Goal: Task Accomplishment & Management: Use online tool/utility

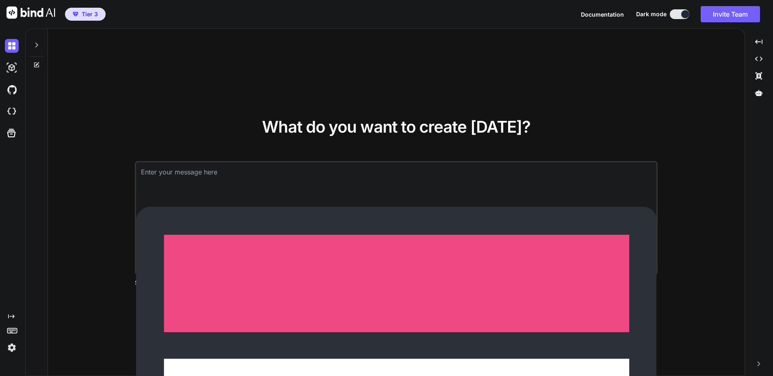
type textarea "x"
click at [248, 193] on textarea at bounding box center [396, 177] width 520 height 30
type textarea "I"
type textarea "x"
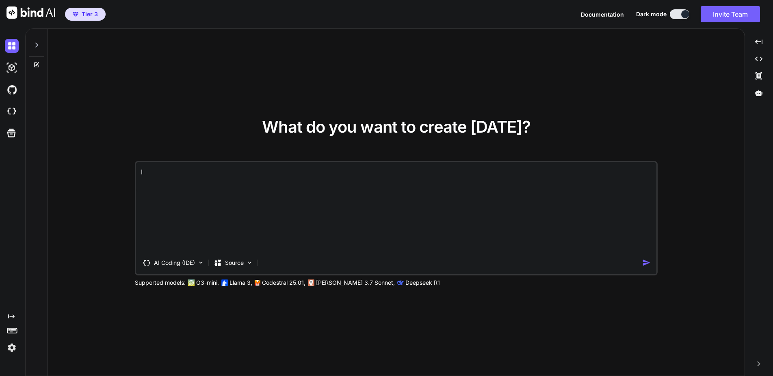
type textarea "I"
type textarea "x"
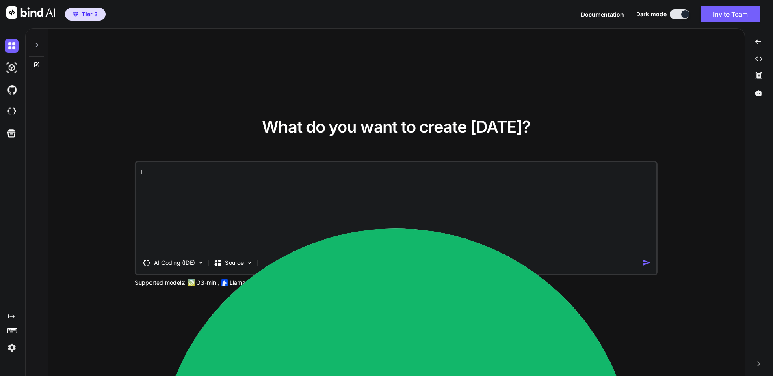
type textarea "I w"
type textarea "x"
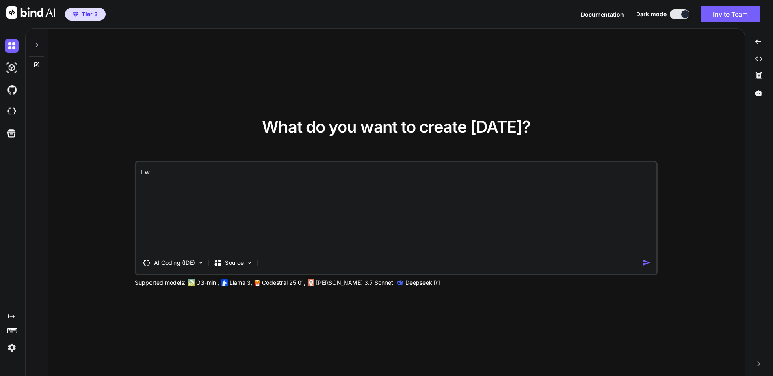
type textarea "I wa"
type textarea "x"
type textarea "I wan"
type textarea "x"
type textarea "I want"
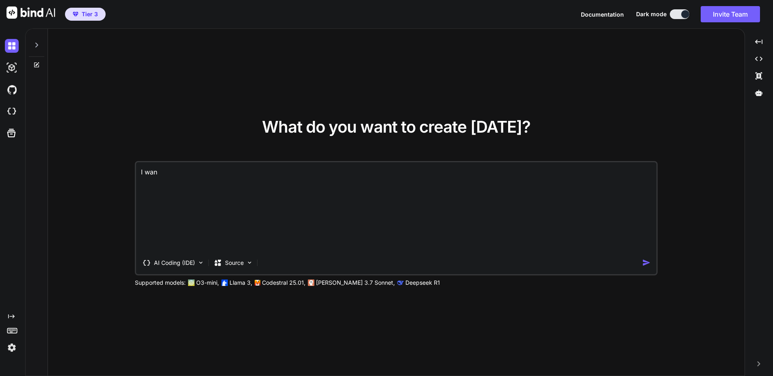
type textarea "x"
type textarea "I want"
type textarea "x"
type textarea "I want y"
type textarea "x"
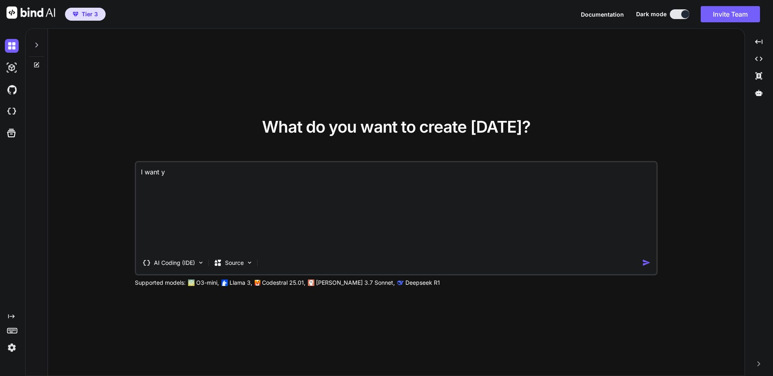
type textarea "I want yo"
type textarea "x"
type textarea "I want you"
type textarea "x"
type textarea "I want you"
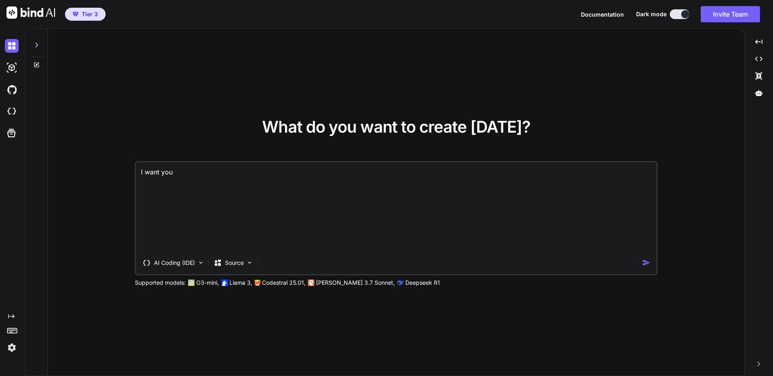
type textarea "x"
type textarea "I want you t"
type textarea "x"
type textarea "I want you to"
type textarea "x"
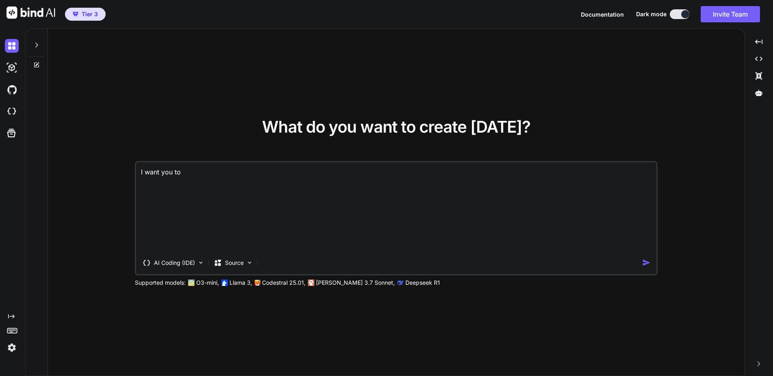
type textarea "I want you to"
type textarea "x"
type textarea "I want you to c"
type textarea "x"
type textarea "I want you to cr"
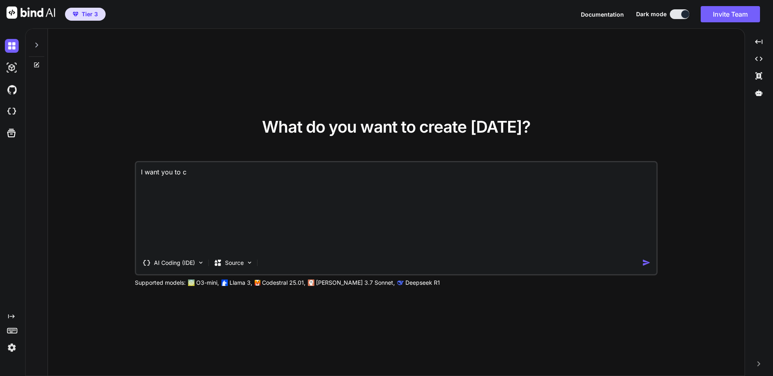
type textarea "x"
type textarea "I want you to cre"
type textarea "x"
type textarea "I want you to crea"
type textarea "x"
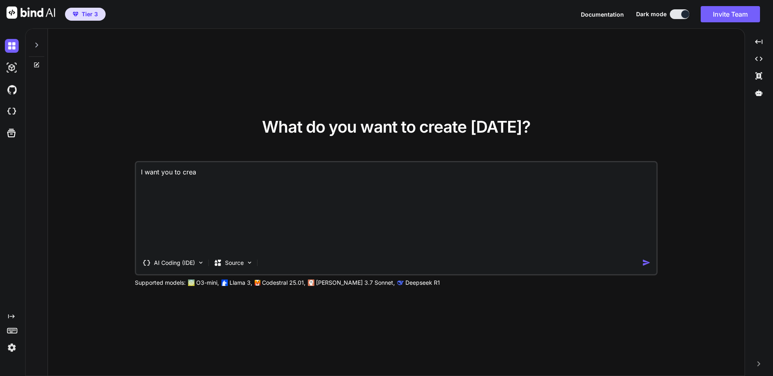
type textarea "I want you to creat"
type textarea "x"
type textarea "I want you to create"
type textarea "x"
type textarea "I want you to create"
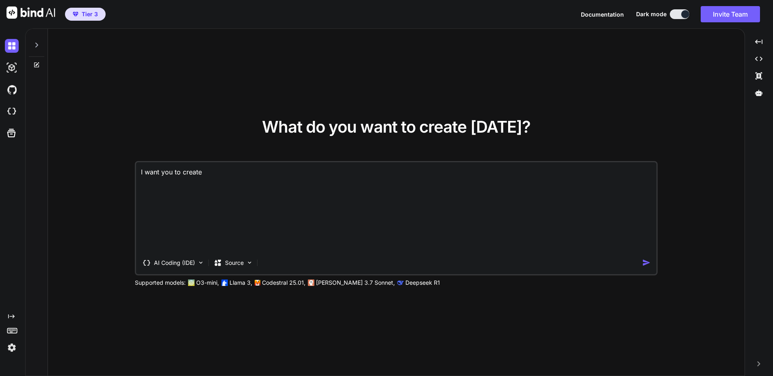
type textarea "x"
type textarea "I want you to create m"
type textarea "x"
type textarea "I want you to create me"
type textarea "x"
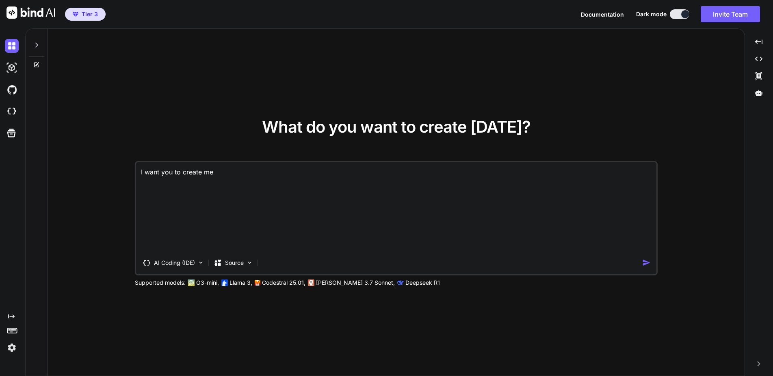
type textarea "I want you to create me"
type textarea "x"
type textarea "I want you to create me a"
type textarea "x"
type textarea "I want you to create me a"
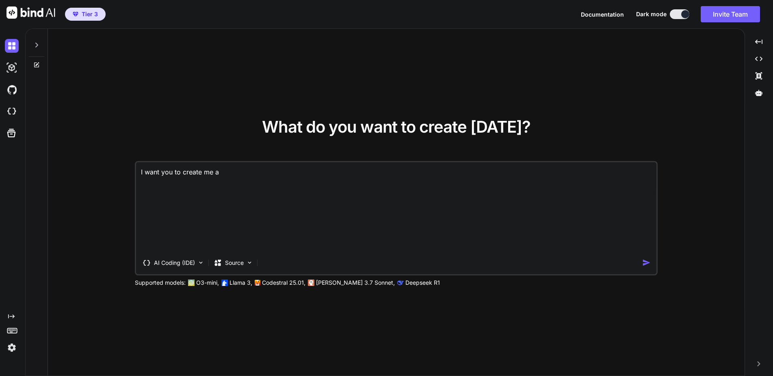
type textarea "x"
type textarea "I want you to create me a l"
type textarea "x"
type textarea "I want you to create me a la"
type textarea "x"
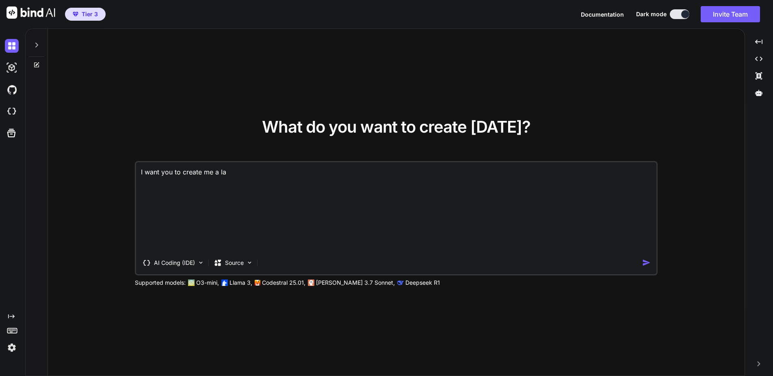
type textarea "I want you to create me a lan"
type textarea "x"
type textarea "I want you to create me a land"
type textarea "x"
type textarea "I want you to create me a landi"
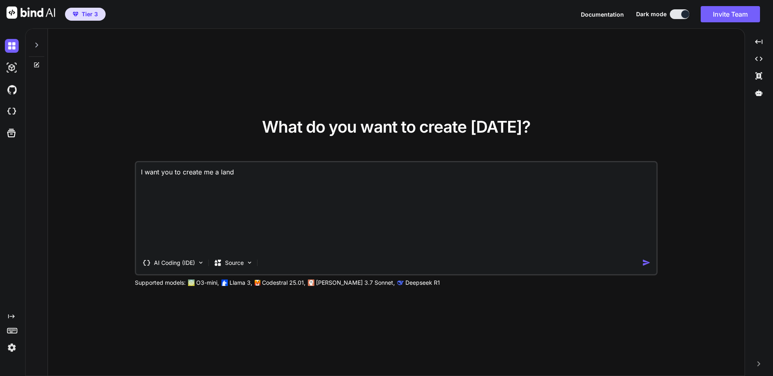
type textarea "x"
type textarea "I want you to create me a landin"
type textarea "x"
type textarea "I want you to create me a landing"
type textarea "x"
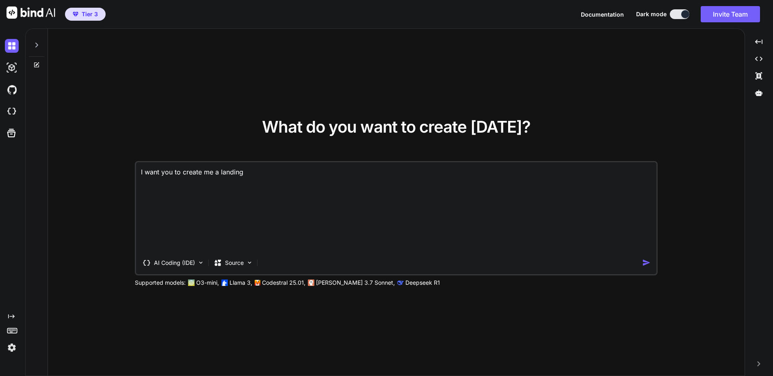
type textarea "I want you to create me a landing"
type textarea "x"
type textarea "I want you to create me a landing p"
type textarea "x"
type textarea "I want you to create me a landing pa"
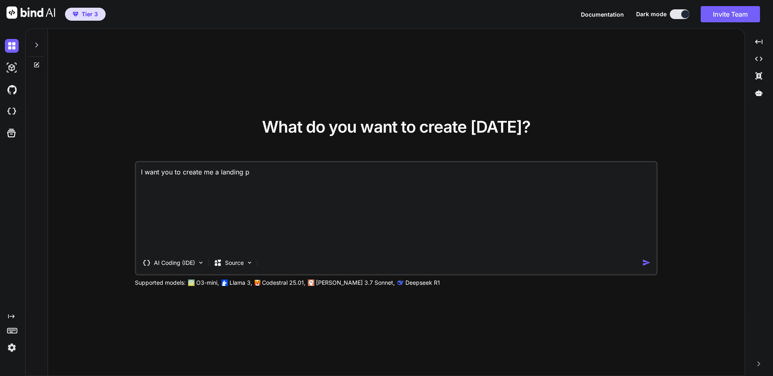
type textarea "x"
type textarea "I want you to create me a landing pag"
type textarea "x"
type textarea "I want you to create me a landing page"
type textarea "x"
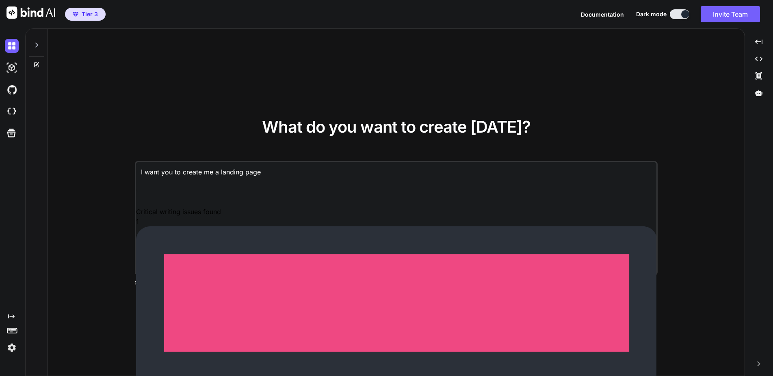
type textarea "I want you to create me a landing page"
type textarea "x"
type textarea "I want you to create me a landing page f"
type textarea "x"
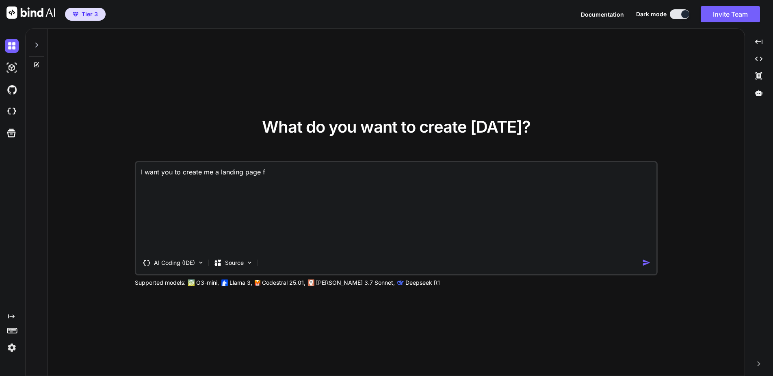
type textarea "I want you to create me a landing page fo"
type textarea "x"
type textarea "I want you to create me a landing page for"
type textarea "x"
type textarea "I want you to create me a landing page for"
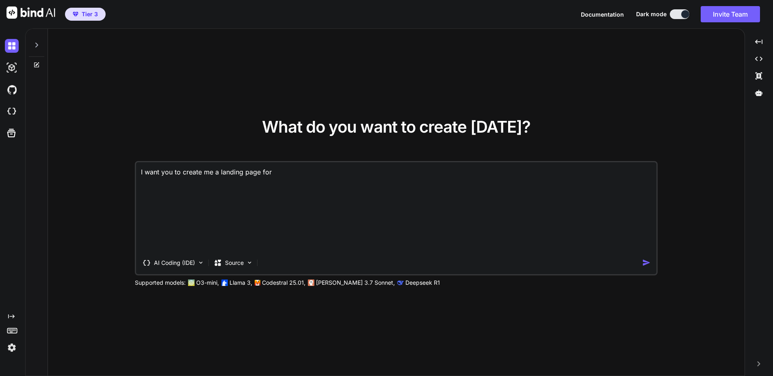
type textarea "x"
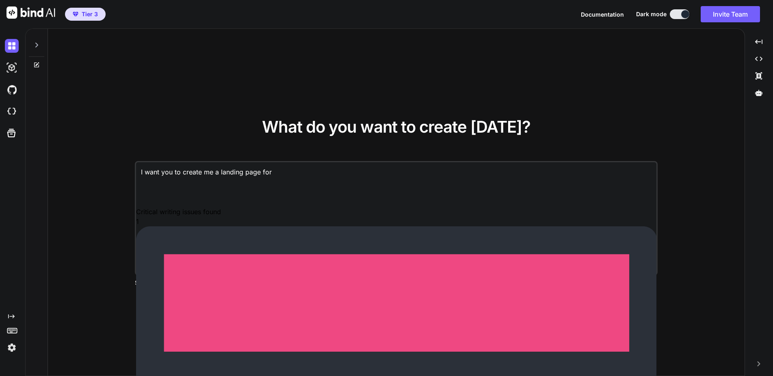
type textarea "I want you to create me a landing page for c"
type textarea "x"
type textarea "I want you to create me a landing page for ch"
type textarea "x"
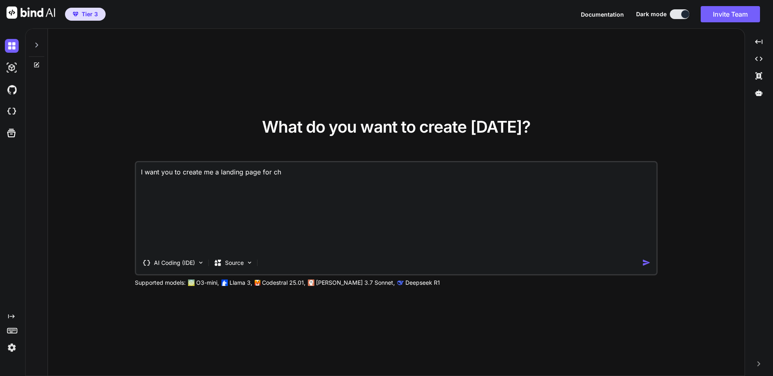
type textarea "I want you to create me a landing page for che"
type textarea "x"
type textarea "I want you to create me a landing page for chea"
type textarea "x"
type textarea "I want you to create me a landing page for cheao"
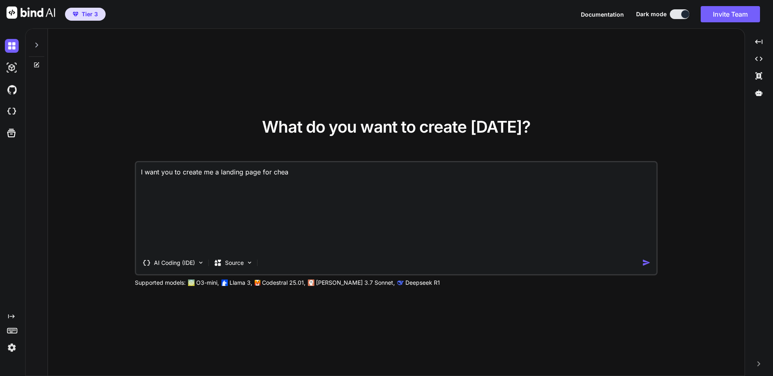
type textarea "x"
type textarea "I want you to create me a landing page for chea"
type textarea "x"
type textarea "I want you to create me a landing page for cheap"
type textarea "x"
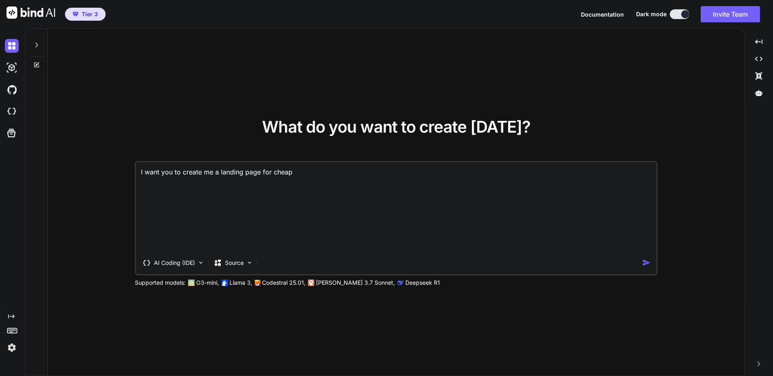
type textarea "I want you to create me a landing page for cheap"
type textarea "x"
type textarea "I want you to create me a landing page for cheap w"
type textarea "x"
type textarea "I want you to create me a landing page for cheap we"
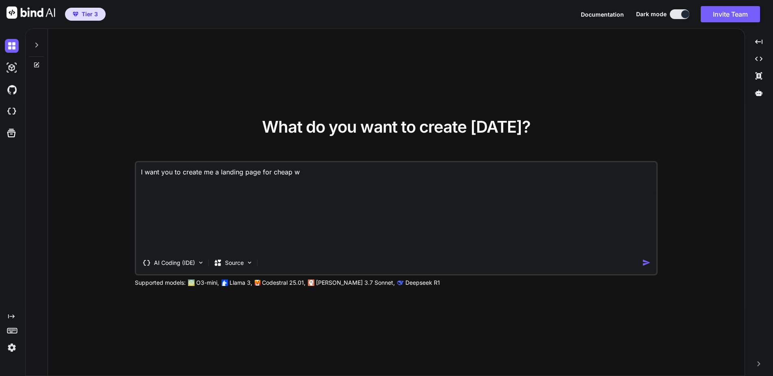
type textarea "x"
type textarea "I want you to create me a landing page for cheap web"
type textarea "x"
type textarea "I want you to create me a landing page for cheap webs"
type textarea "x"
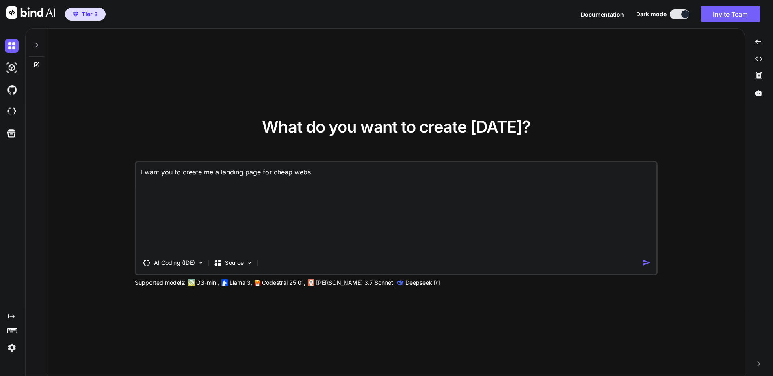
type textarea "I want you to create me a landing page for cheap websi"
type textarea "x"
type textarea "I want you to create me a landing page for cheap websit"
type textarea "x"
type textarea "I want you to create me a landing page for cheap website"
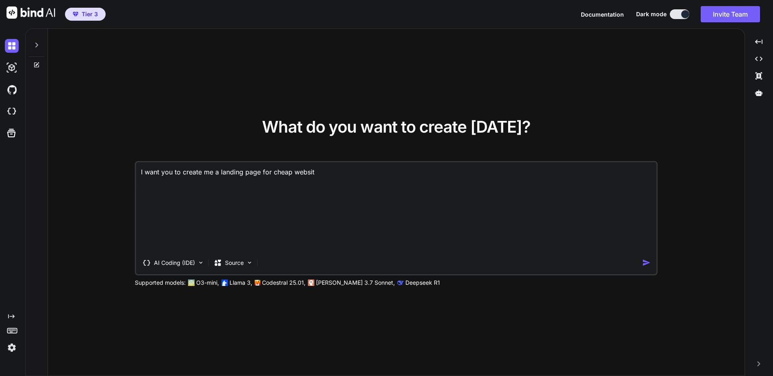
type textarea "x"
type textarea "I want you to create me a landing page for cheap website"
type textarea "x"
type textarea "I want you to create me a landing page for cheap website d"
type textarea "x"
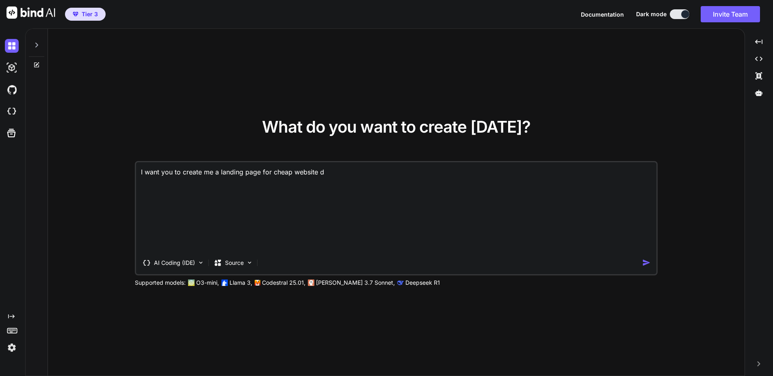
type textarea "I want you to create me a landing page for cheap website de"
type textarea "x"
type textarea "I want you to create me a landing page for cheap website des"
type textarea "x"
type textarea "I want you to create me a landing page for cheap website desi"
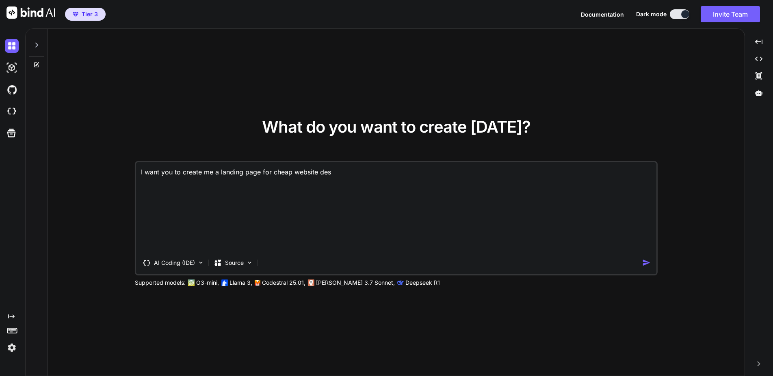
type textarea "x"
type textarea "I want you to create me a landing page for cheap website desig"
type textarea "x"
type textarea "I want you to create me a landing page for cheap website design"
type textarea "x"
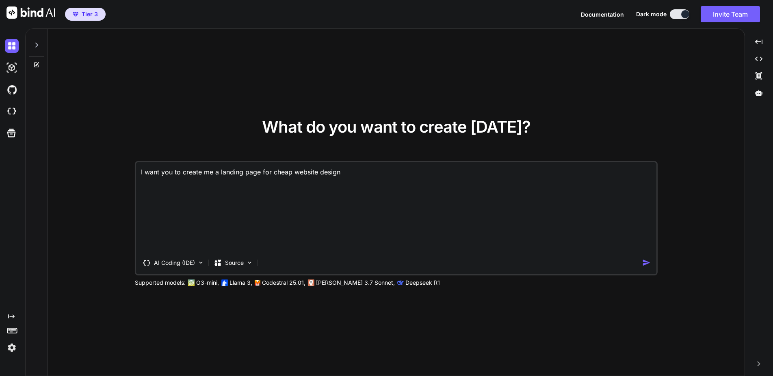
type textarea "I want you to create me a landing page for cheap website design"
type textarea "x"
type textarea "I want you to create me a landing page for cheap website design p"
type textarea "x"
type textarea "I want you to create me a landing page for cheap website design pa"
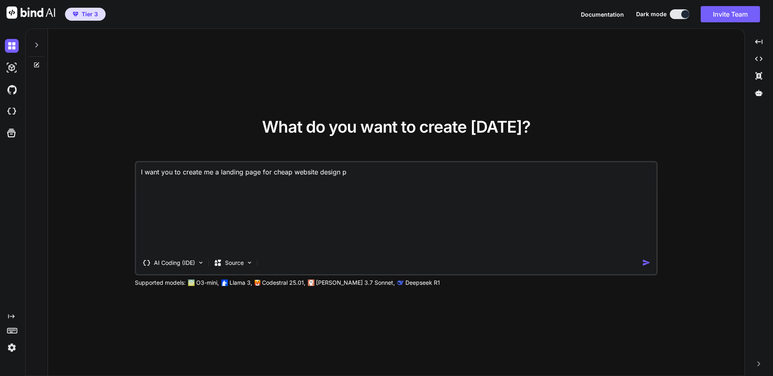
type textarea "x"
type textarea "I want you to create me a landing page for cheap website design pac"
type textarea "x"
type textarea "I want you to create me a landing page for cheap website design pack"
type textarea "x"
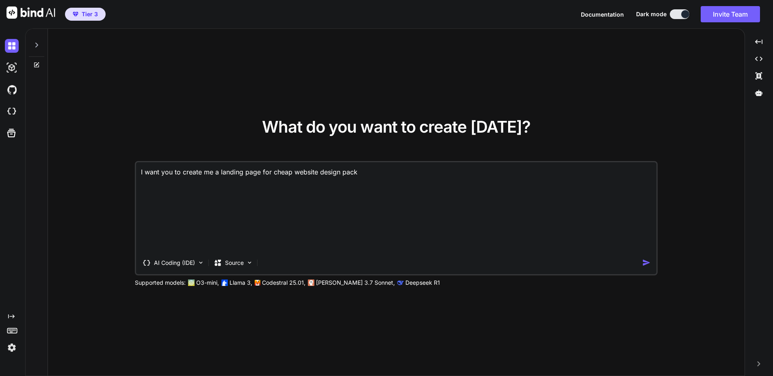
type textarea "I want you to create me a landing page for cheap website design packa"
type textarea "x"
type textarea "I want you to create me a landing page for cheap website design packag"
type textarea "x"
type textarea "I want you to create me a landing page for cheap website design package"
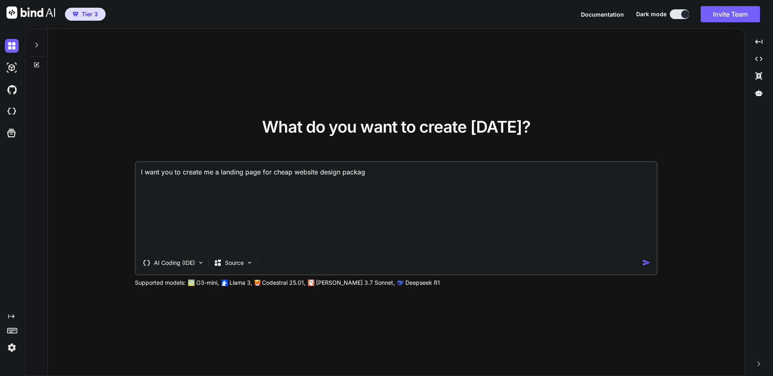
type textarea "x"
type textarea "I want you to create me a landing page for cheap website design packages"
type textarea "x"
type textarea "I want you to create me a landing page for cheap website design packages"
type textarea "x"
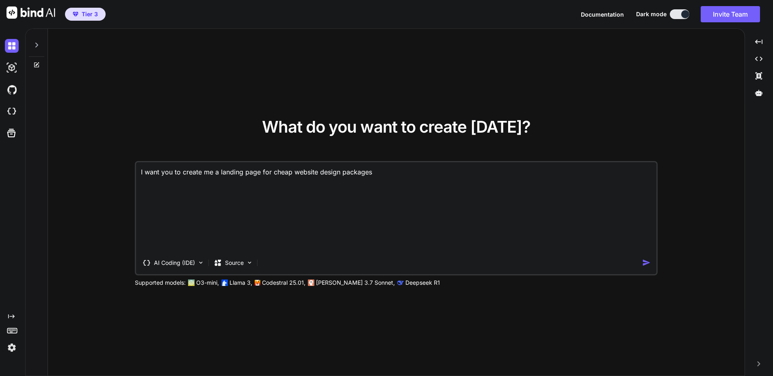
type textarea "I want you to create me a landing page for cheap website design packages s"
type textarea "x"
type textarea "I want you to create me a landing page for cheap website design packages st"
type textarea "x"
type textarea "I want you to create me a landing page for cheap website design packages sta"
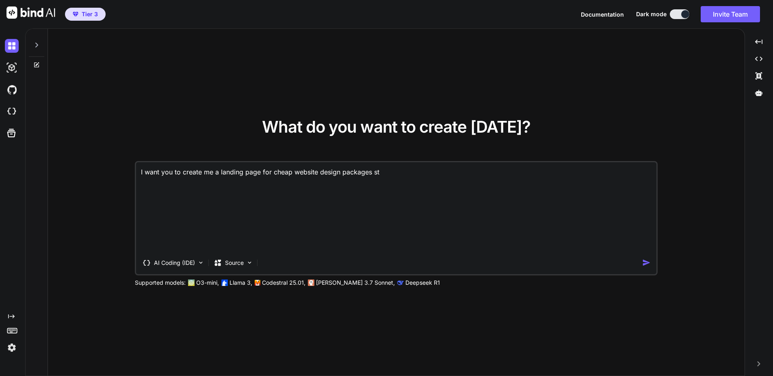
type textarea "x"
type textarea "I want you to create me a landing page for cheap website design packages star"
type textarea "x"
type textarea "I want you to create me a landing page for cheap website design packages start"
type textarea "x"
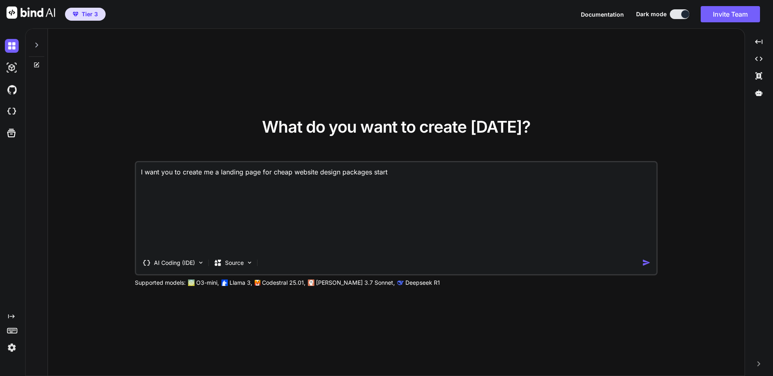
type textarea "I want you to create me a landing page for cheap website design packages starti"
type textarea "x"
type textarea "I want you to create me a landing page for cheap website design packages startig"
type textarea "x"
type textarea "I want you to create me a landing page for cheap website design packages startig"
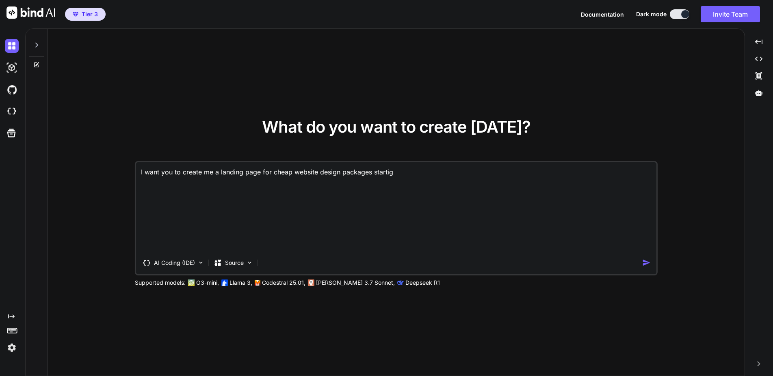
type textarea "x"
type textarea "I want you to create me a landing page for cheap website design packages startig"
type textarea "x"
type textarea "I want you to create me a landing page for cheap website design packages starti"
type textarea "x"
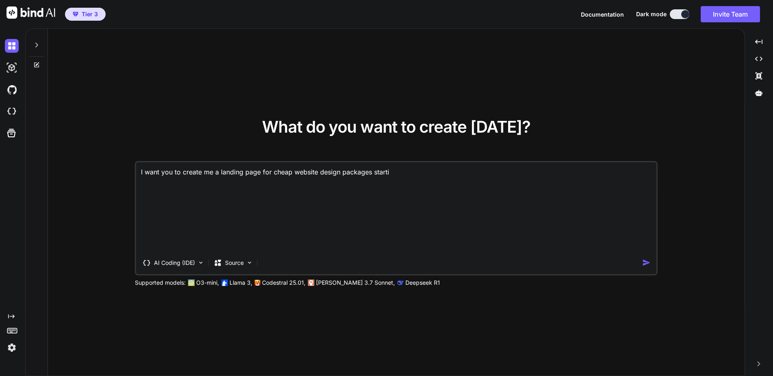
type textarea "I want you to create me a landing page for cheap website design packages startin"
type textarea "x"
type textarea "I want you to create me a landing page for cheap website design packages starti…"
type textarea "x"
type textarea "I want you to create me a landing page for cheap website design packages starti…"
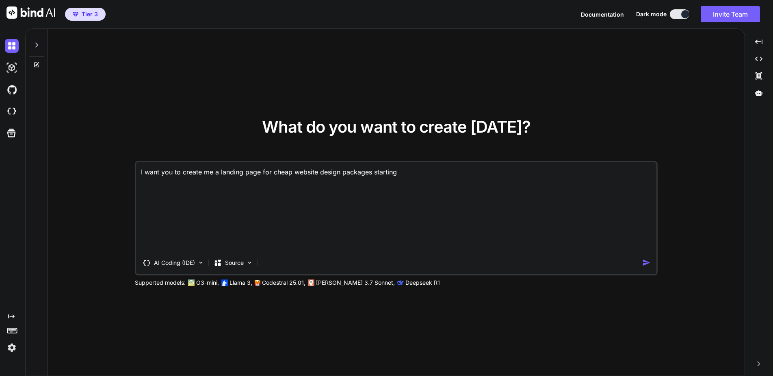
type textarea "x"
type textarea "I want you to create me a landing page for cheap website design packages starti…"
type textarea "x"
type textarea "I want you to create me a landing page for cheap website design packages starti…"
type textarea "x"
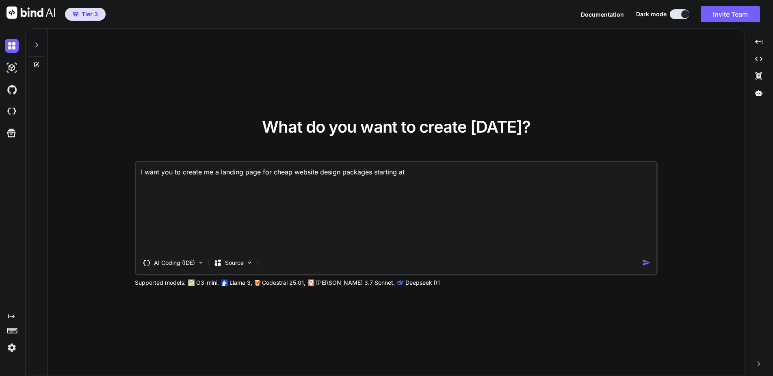
type textarea "I want you to create me a landing page for cheap website design packages starti…"
type textarea "x"
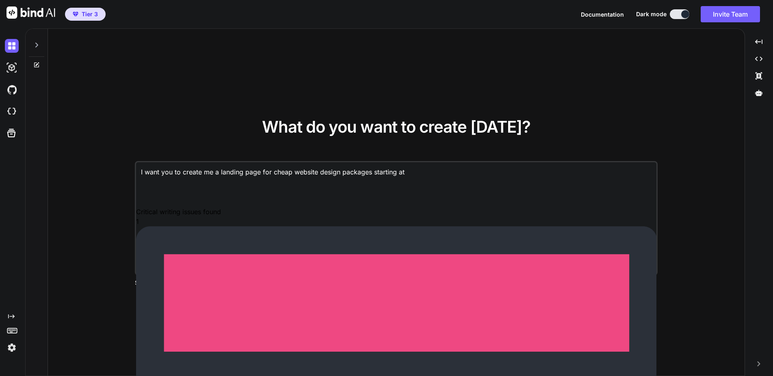
type textarea "I want you to create me a landing page for cheap website design packages starti…"
type textarea "x"
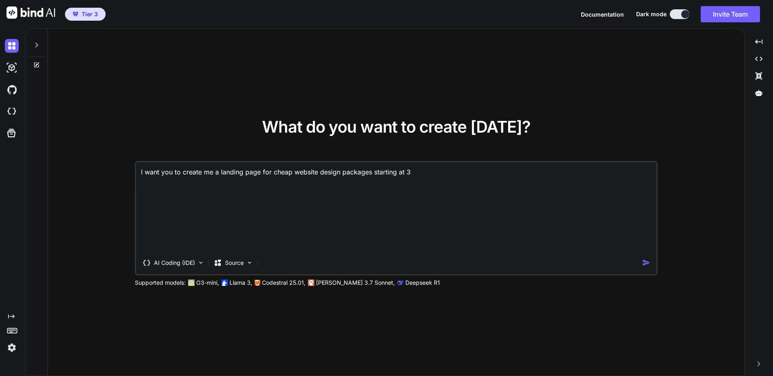
type textarea "I want you to create me a landing page for cheap website design packages starti…"
type textarea "x"
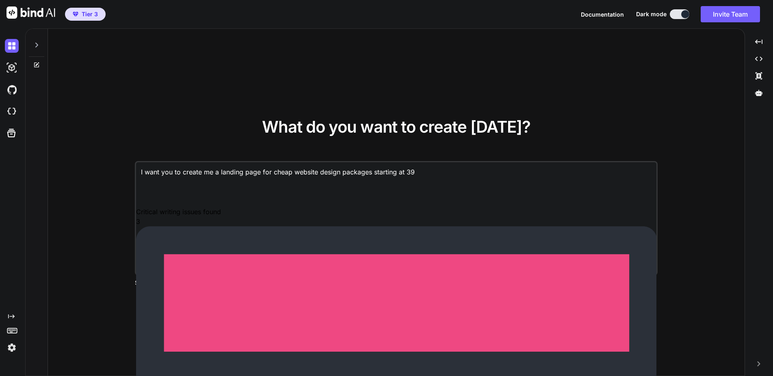
type textarea "I want you to create me a landing page for cheap website design packages starti…"
type textarea "x"
type textarea "I want you to create me a landing page for cheap website design packages starti…"
type textarea "x"
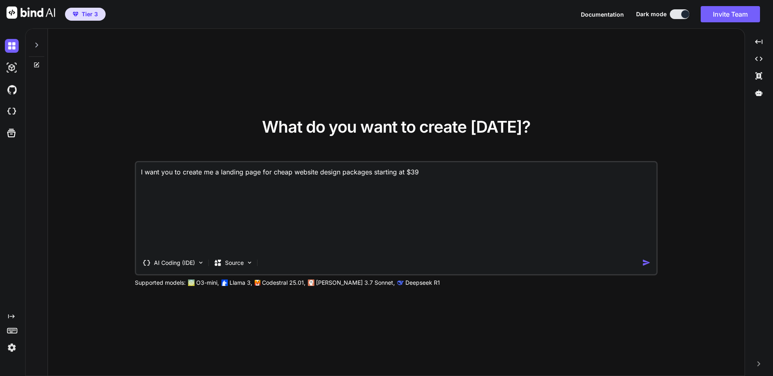
type textarea "I want you to create me a landing page for cheap website design packages starti…"
type textarea "x"
type textarea "I want you to create me a landing page for cheap website design packages starti…"
type textarea "x"
type textarea "I want you to create me a landing page for cheap website design packages starti…"
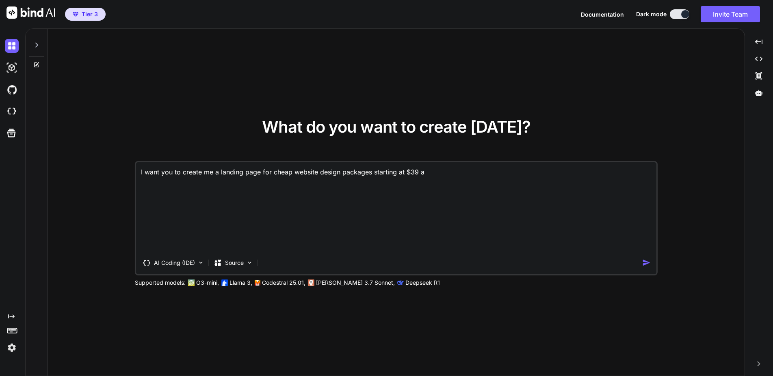
type textarea "x"
type textarea "I want you to create me a landing page for cheap website design packages starti…"
type textarea "x"
type textarea "I want you to create me a landing page for cheap website design packages starti…"
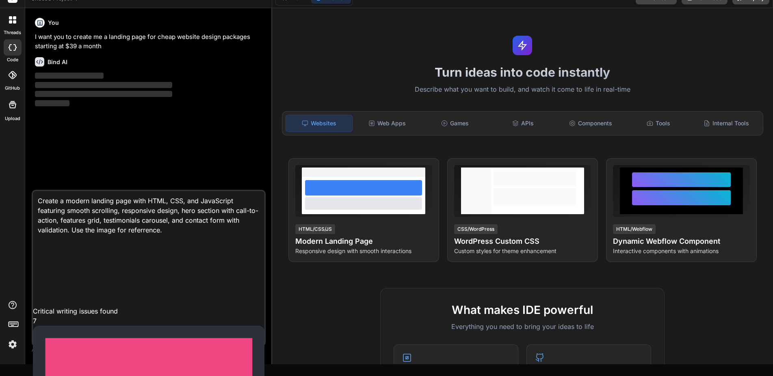
scroll to position [12, 0]
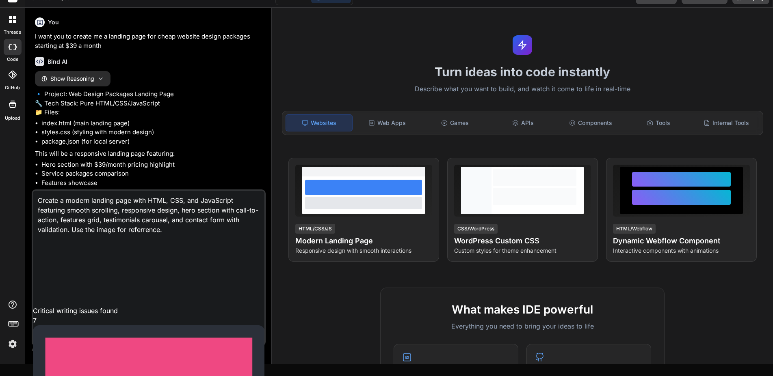
type textarea "x"
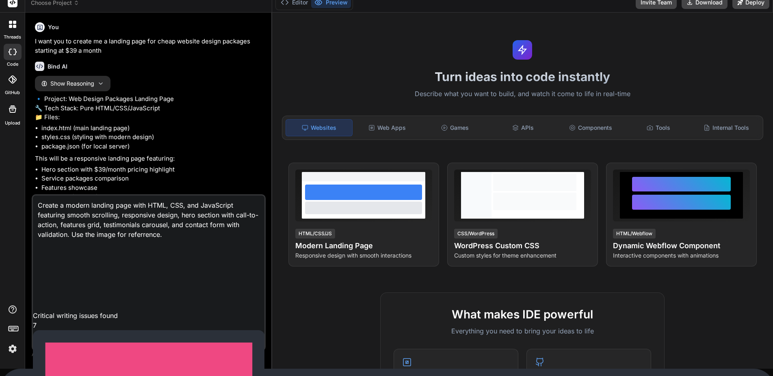
drag, startPoint x: 175, startPoint y: 320, endPoint x: 31, endPoint y: 271, distance: 151.3
click at [33, 240] on textarea "Create a modern landing page with HTML, CSS, and JavaScript featuring smooth sc…" at bounding box center [148, 218] width 231 height 44
type textarea "P"
type textarea "x"
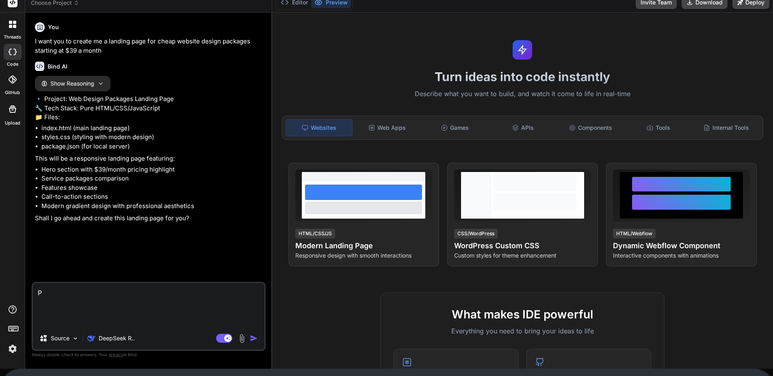
type textarea "Pl"
type textarea "x"
type textarea "Ple"
type textarea "x"
type textarea "Plea"
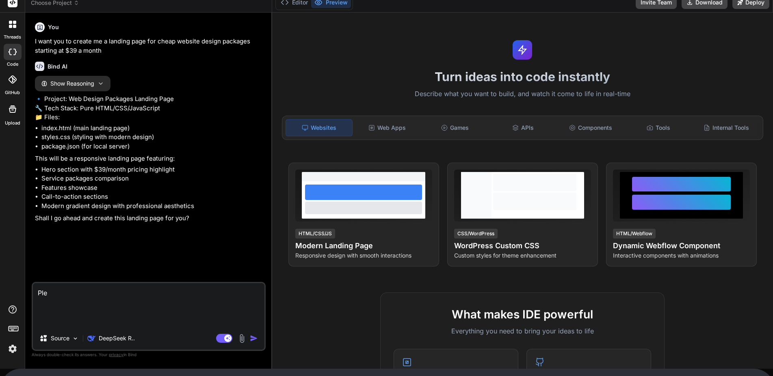
type textarea "x"
type textarea "Pleas"
type textarea "x"
type textarea "Please"
type textarea "x"
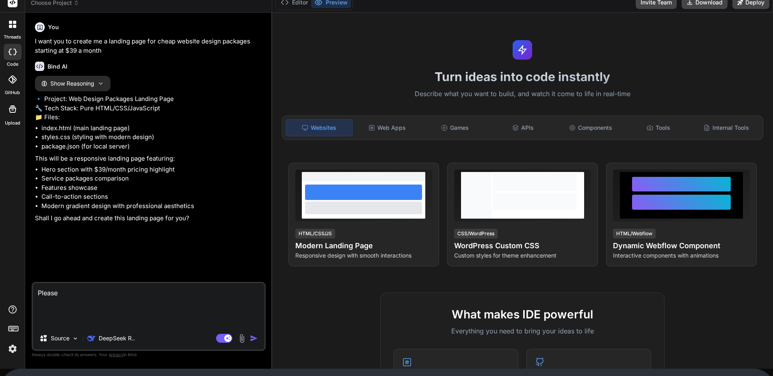
type textarea "Please"
type textarea "x"
type textarea "Please g"
type textarea "x"
type textarea "Please go"
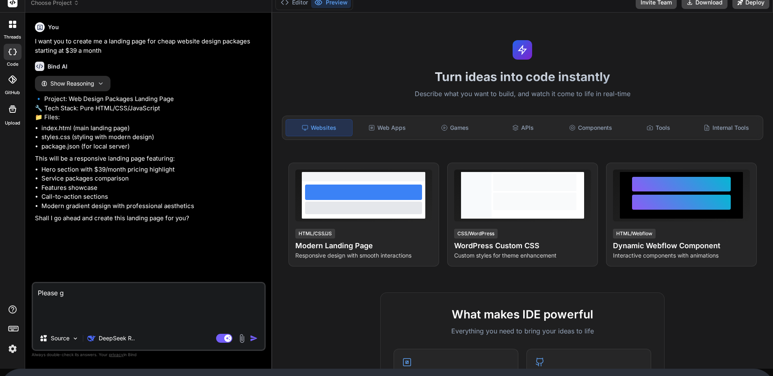
type textarea "x"
type textarea "Please go"
type textarea "x"
type textarea "Please go a"
type textarea "x"
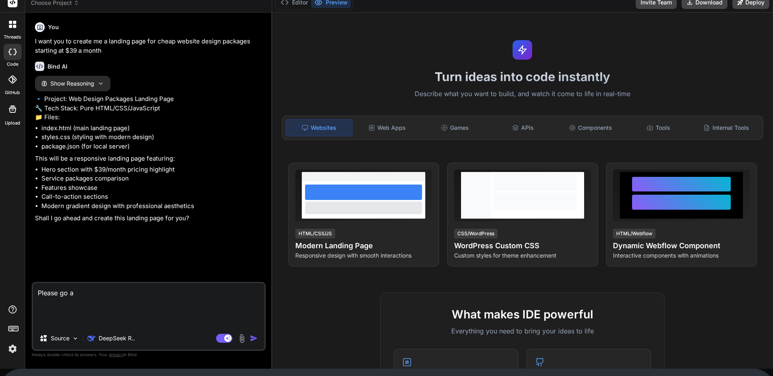
type textarea "Please go ah"
type textarea "x"
type textarea "Please go ahe"
type textarea "x"
type textarea "Please go ahea"
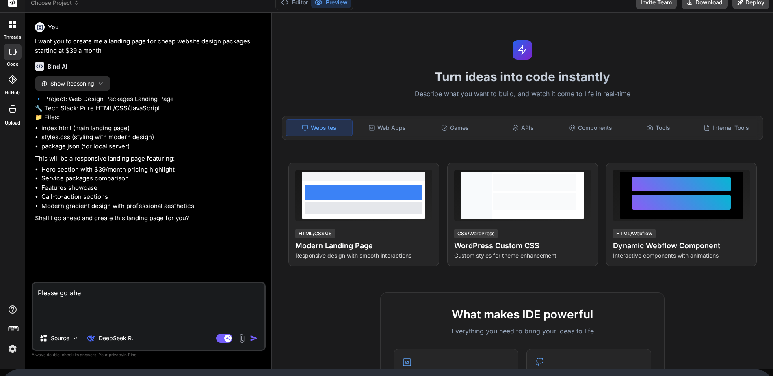
type textarea "x"
type textarea "Please go ahead"
type textarea "x"
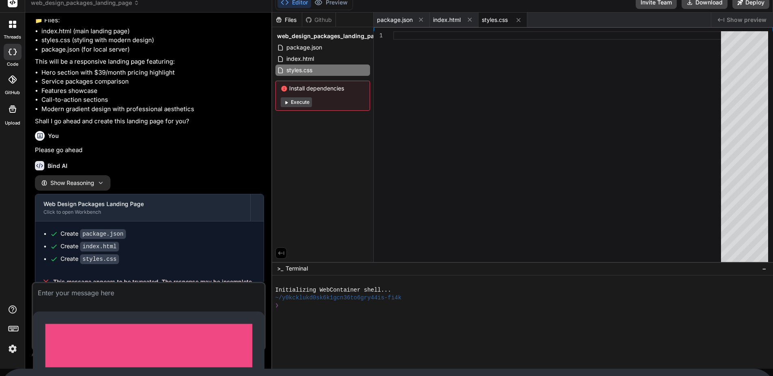
click at [296, 98] on button "Execute" at bounding box center [296, 102] width 31 height 10
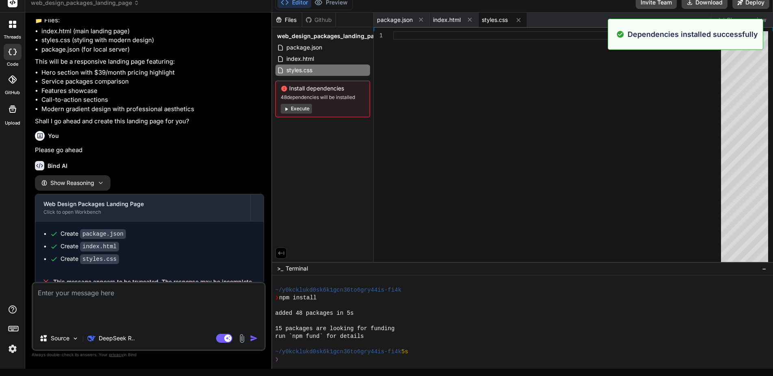
scroll to position [62, 0]
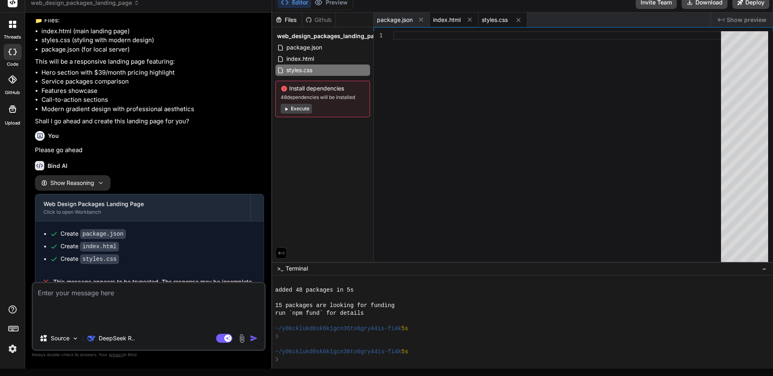
click at [451, 21] on span "index.html" at bounding box center [447, 20] width 28 height 8
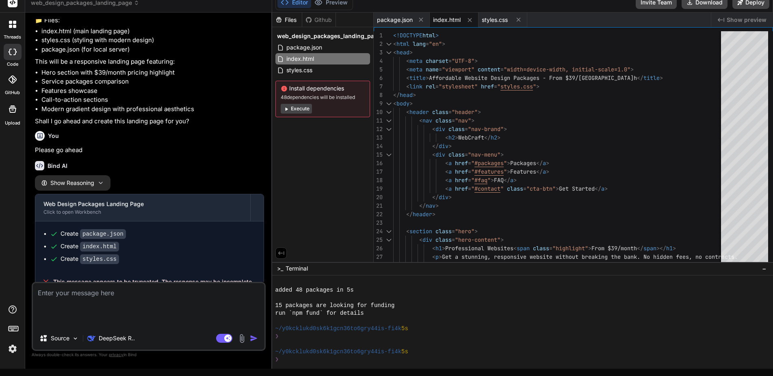
drag, startPoint x: 304, startPoint y: 0, endPoint x: 327, endPoint y: 1, distance: 23.2
click at [306, 0] on button "Editor" at bounding box center [294, 2] width 34 height 11
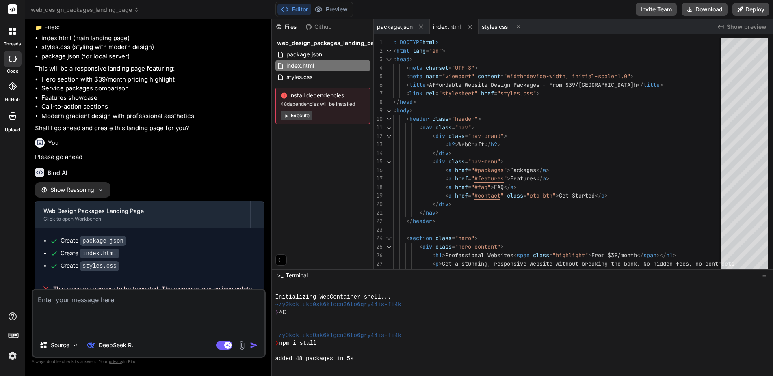
scroll to position [7, 0]
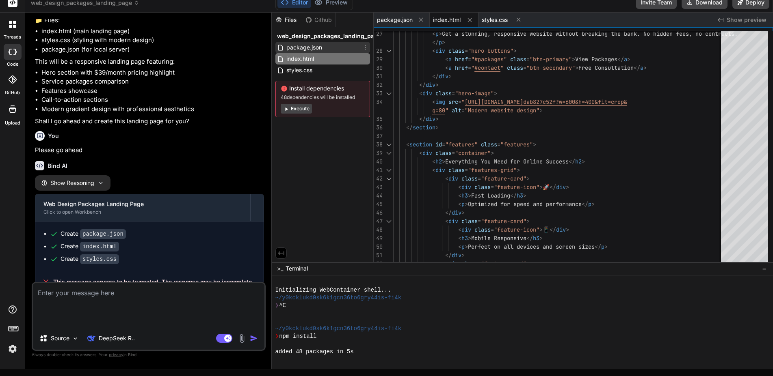
click at [303, 46] on span "package.json" at bounding box center [304, 48] width 37 height 10
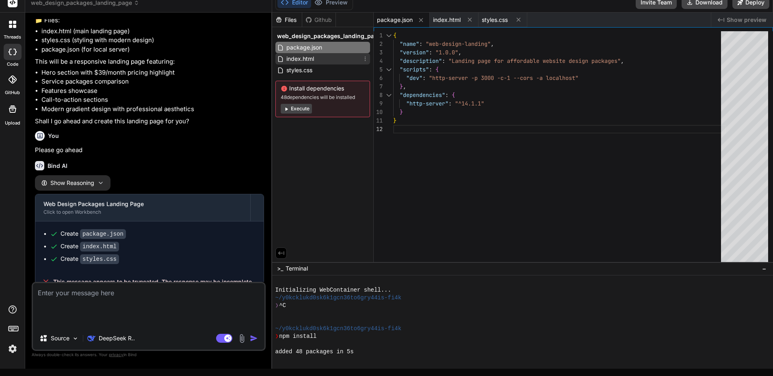
click at [311, 64] on div "index.html" at bounding box center [322, 58] width 95 height 11
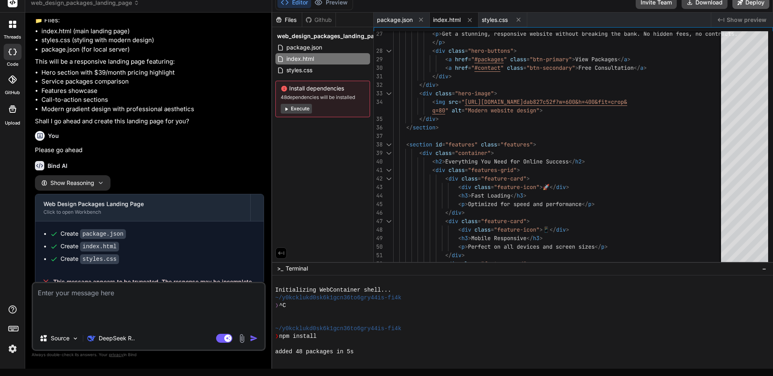
click at [750, 5] on button "Deploy" at bounding box center [750, 2] width 37 height 13
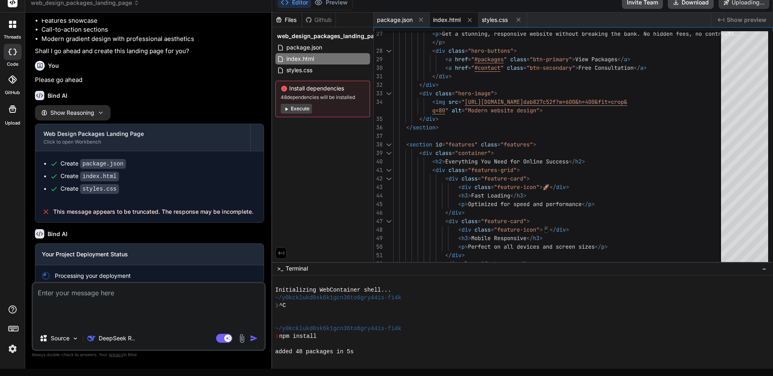
scroll to position [168, 0]
type textarea "x"
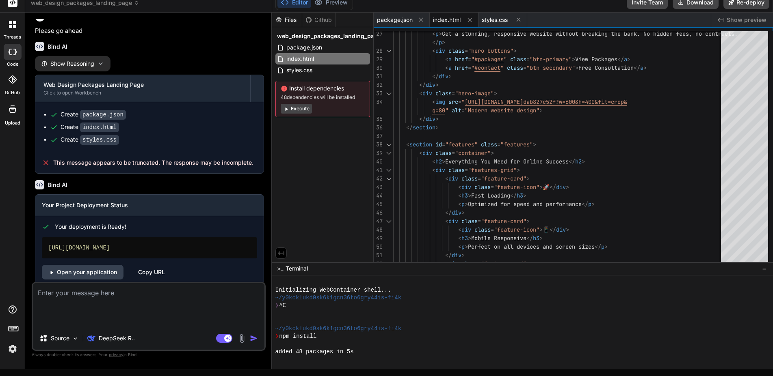
click at [166, 259] on div "[URL][DOMAIN_NAME]" at bounding box center [149, 248] width 215 height 21
drag, startPoint x: 115, startPoint y: 264, endPoint x: 169, endPoint y: 270, distance: 53.5
click at [118, 259] on div "[URL][DOMAIN_NAME]" at bounding box center [149, 248] width 215 height 21
click at [107, 280] on link "Open your application" at bounding box center [83, 272] width 82 height 15
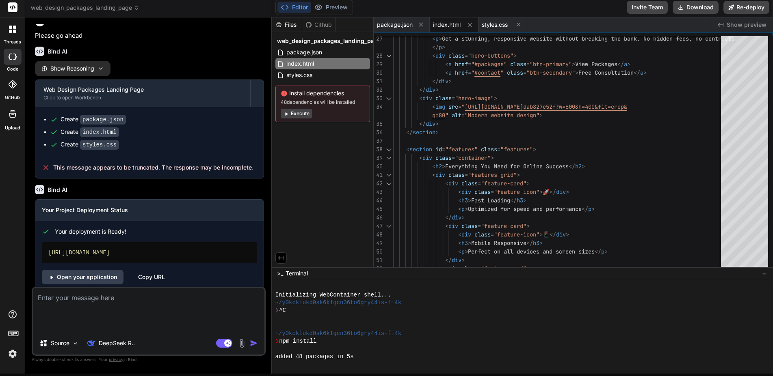
scroll to position [0, 0]
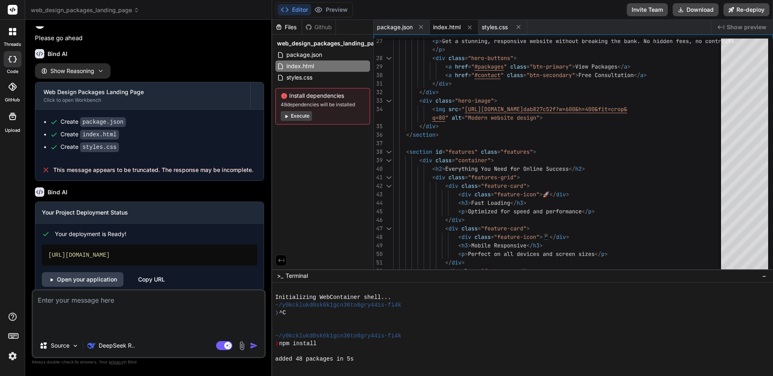
click at [6, 8] on div at bounding box center [12, 10] width 25 height 20
click at [20, 11] on div at bounding box center [12, 10] width 25 height 20
